Goal: Task Accomplishment & Management: Manage account settings

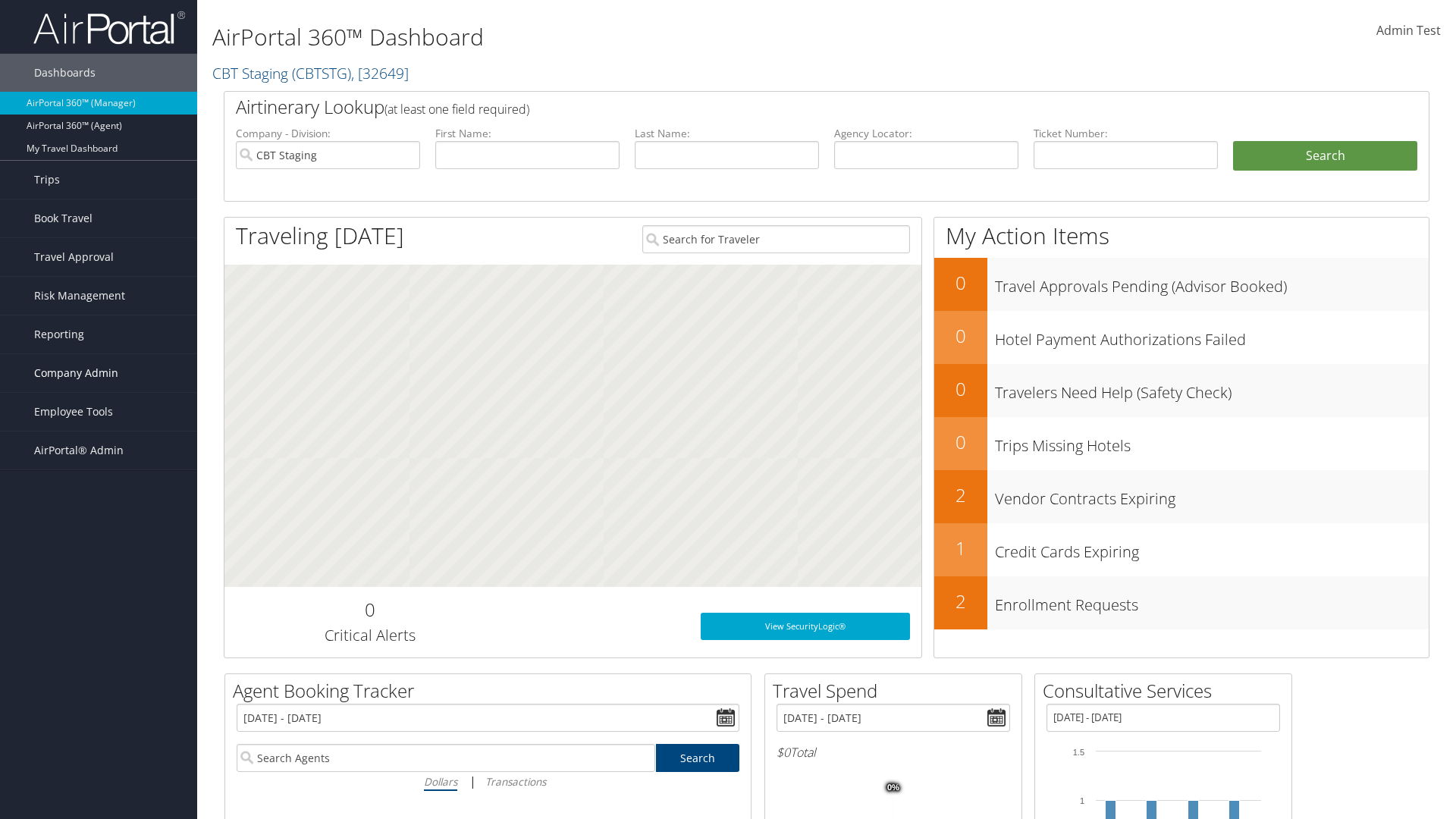
click at [99, 373] on span "Company Admin" at bounding box center [76, 373] width 84 height 38
click at [99, 506] on link "Travel Agency Contacts" at bounding box center [98, 516] width 197 height 22
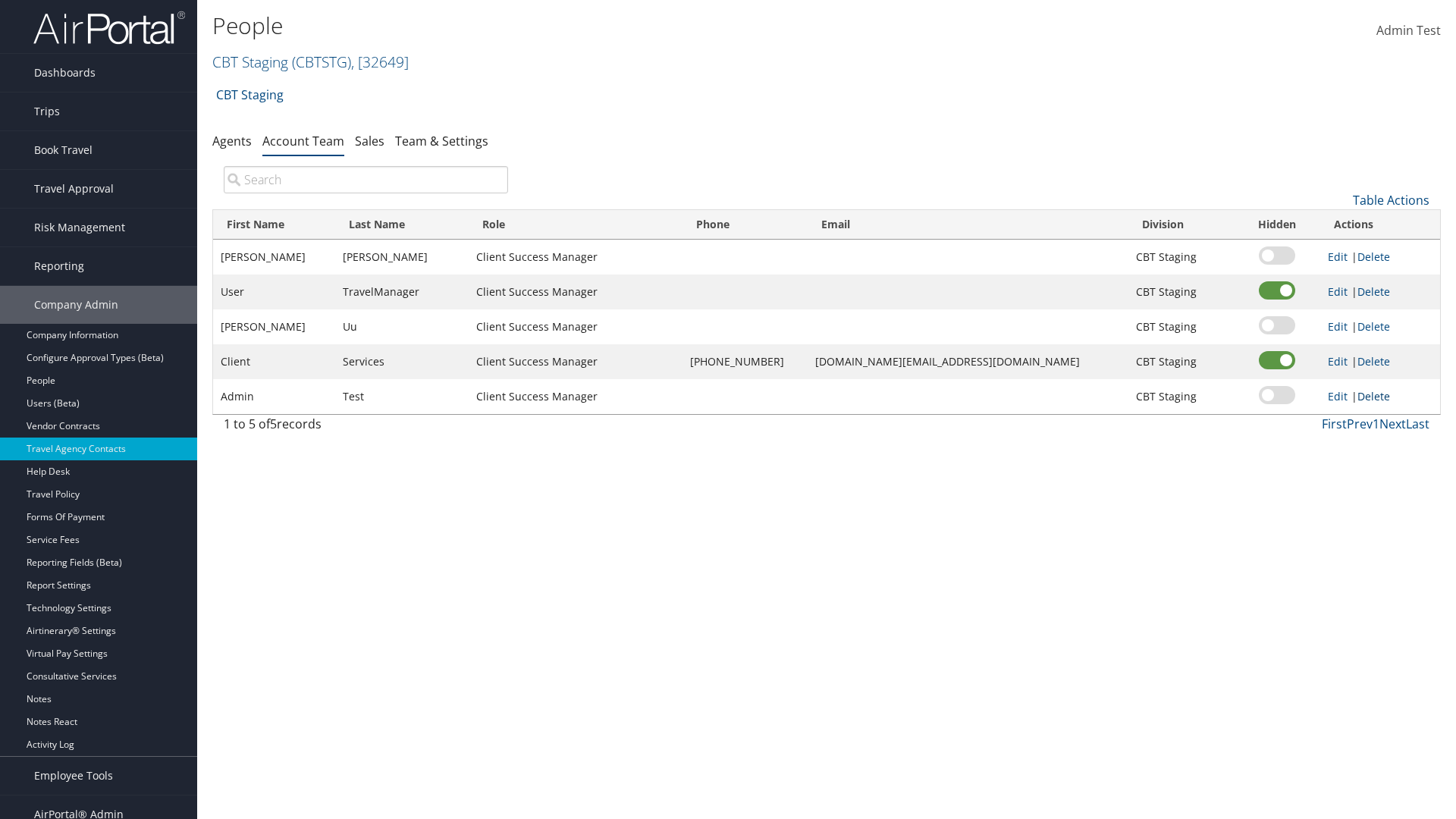
click at [1370, 396] on link "Delete" at bounding box center [1373, 396] width 32 height 15
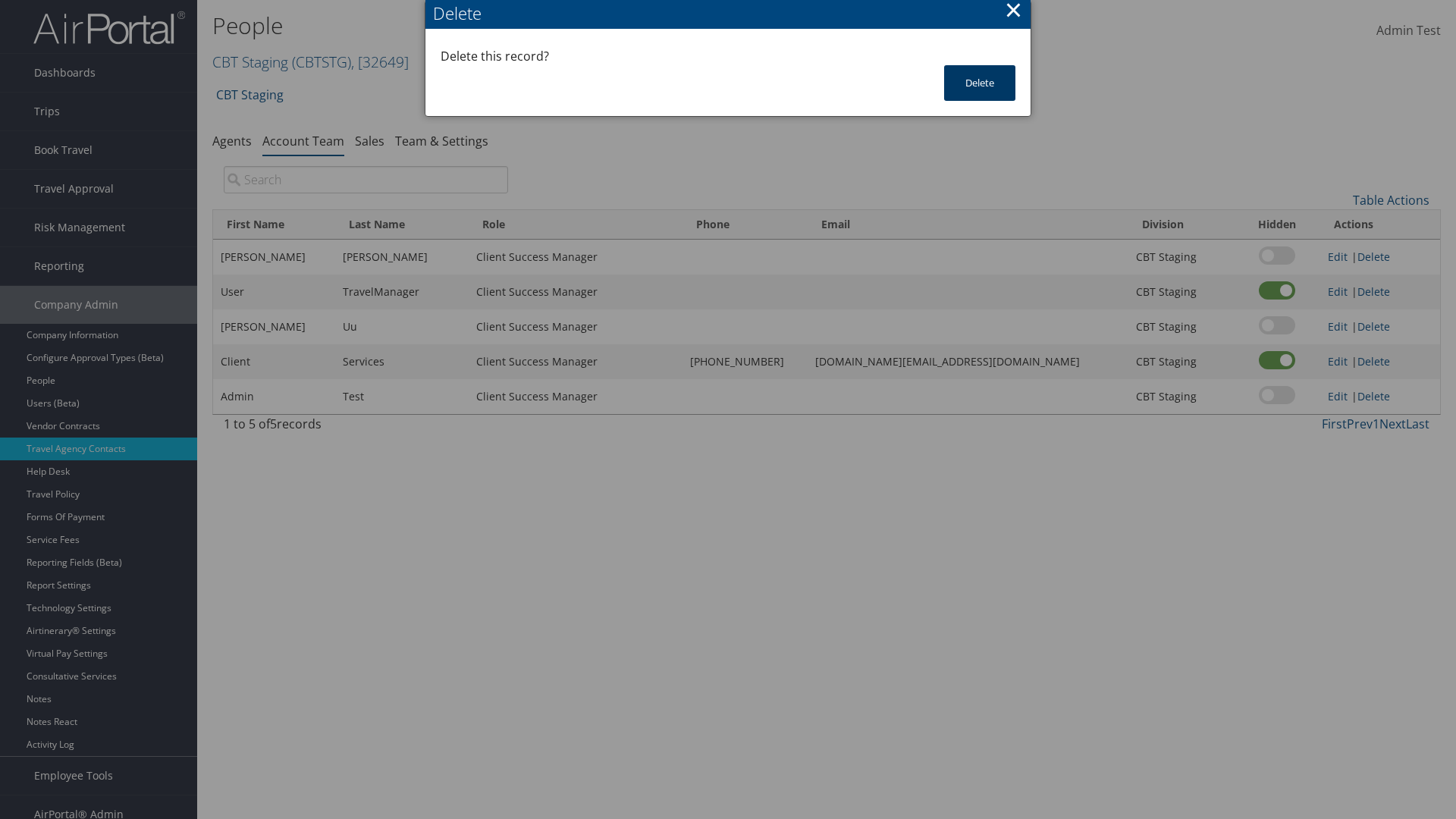
click at [980, 83] on button "Delete" at bounding box center [980, 83] width 71 height 36
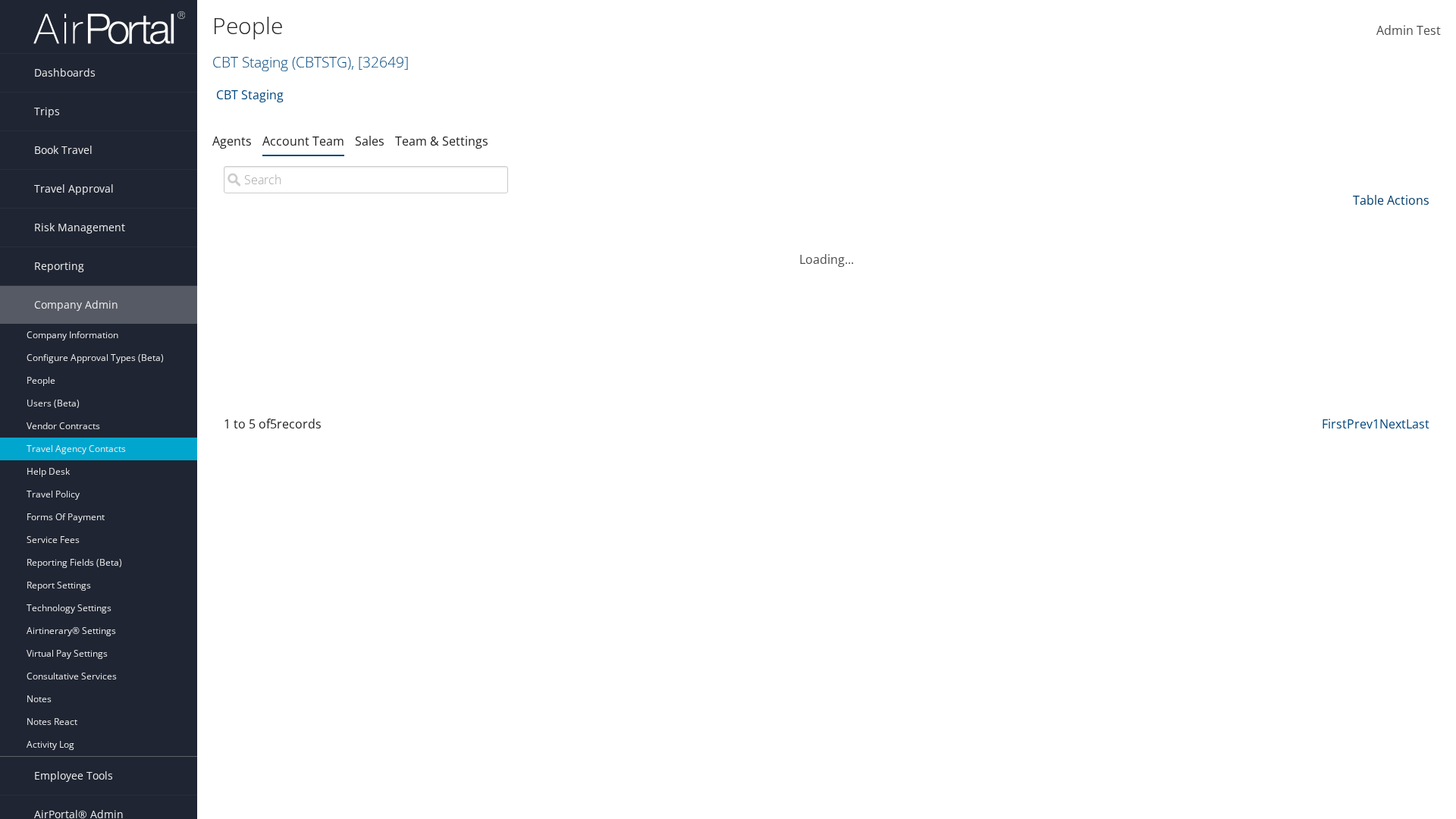
click at [1391, 200] on link "Table Actions" at bounding box center [1390, 201] width 76 height 17
click at [1340, 224] on link "Add Team Member" at bounding box center [1340, 223] width 199 height 25
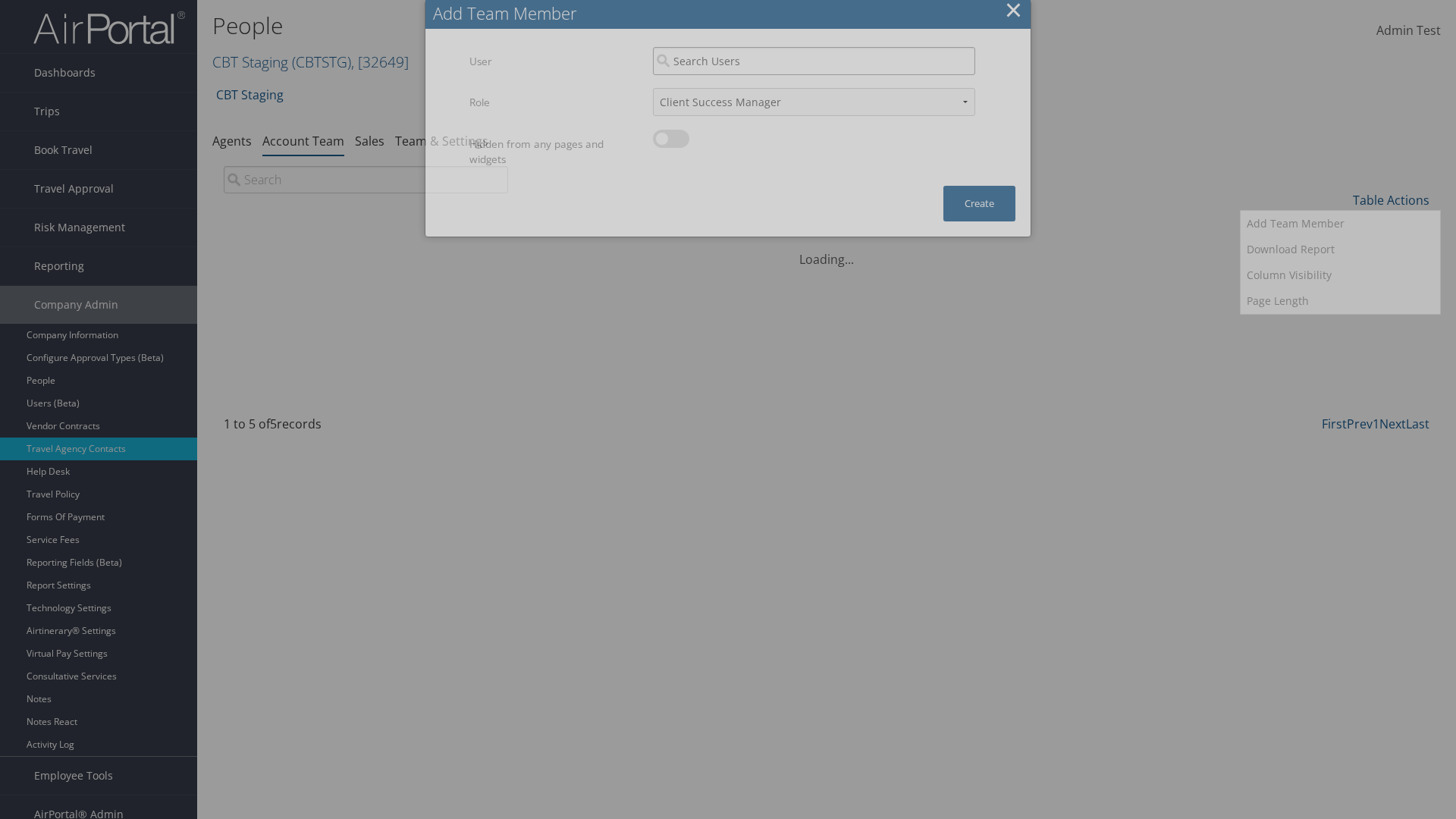
click at [814, 61] on input "search" at bounding box center [814, 61] width 322 height 28
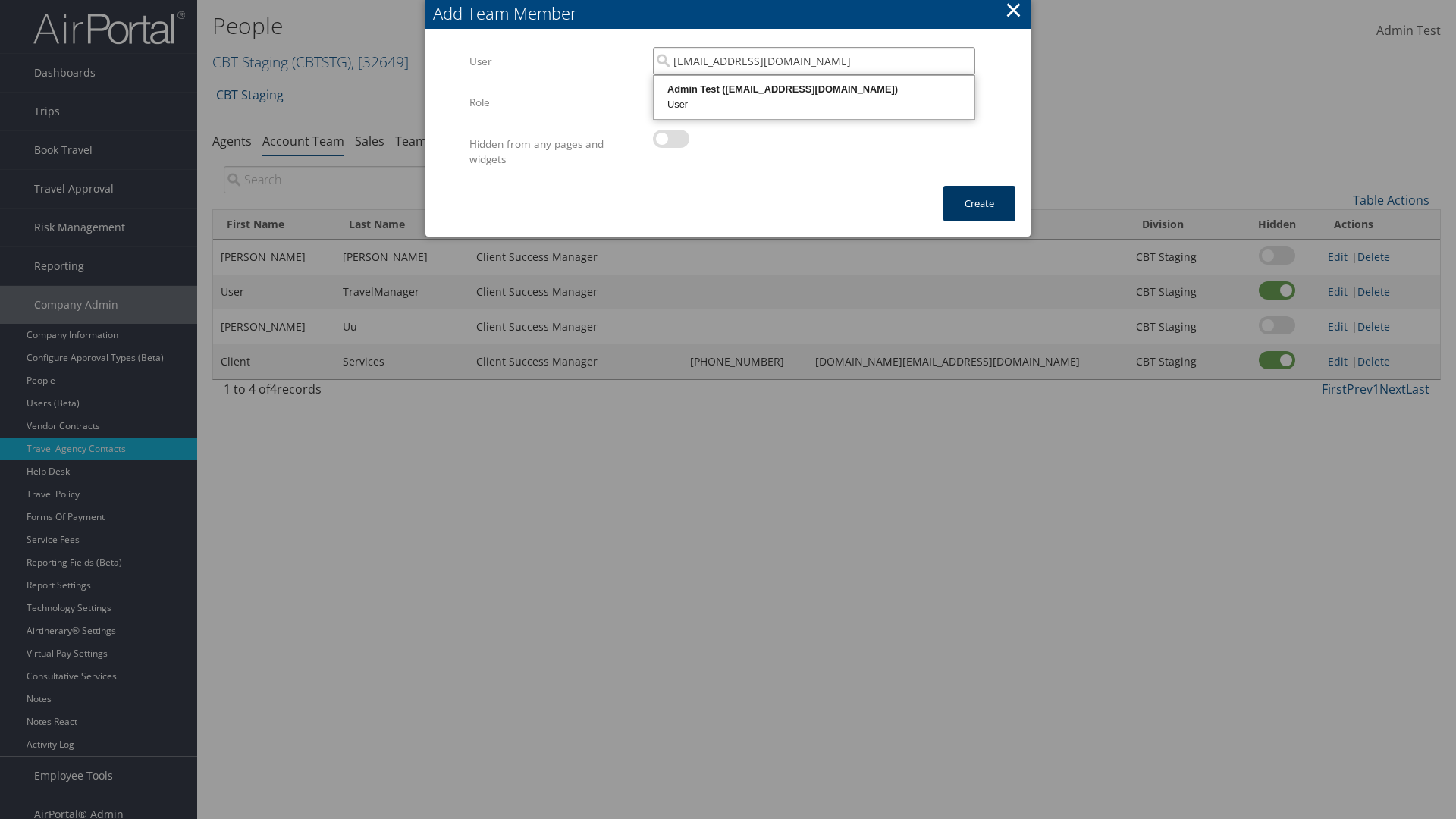
click at [814, 97] on div "User" at bounding box center [814, 105] width 317 height 15
type input "Admin Test"
click at [979, 203] on button "Create" at bounding box center [979, 204] width 72 height 36
